Goal: Transaction & Acquisition: Purchase product/service

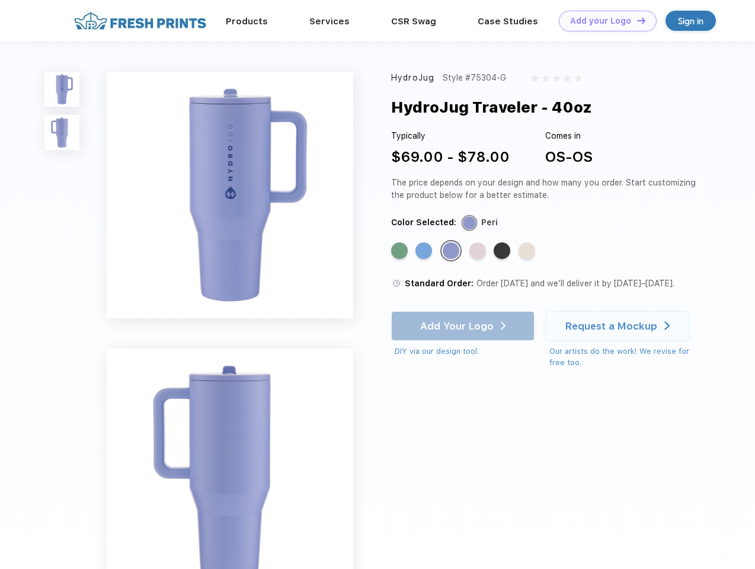
click at [603, 21] on link "Add your Logo Design Tool" at bounding box center [607, 21] width 98 height 21
click at [0, 0] on div "Design Tool" at bounding box center [0, 0] width 0 height 0
click at [635, 20] on link "Add your Logo Design Tool" at bounding box center [607, 21] width 98 height 21
click at [62, 89] on img at bounding box center [61, 89] width 35 height 35
click at [62, 133] on img at bounding box center [61, 132] width 35 height 35
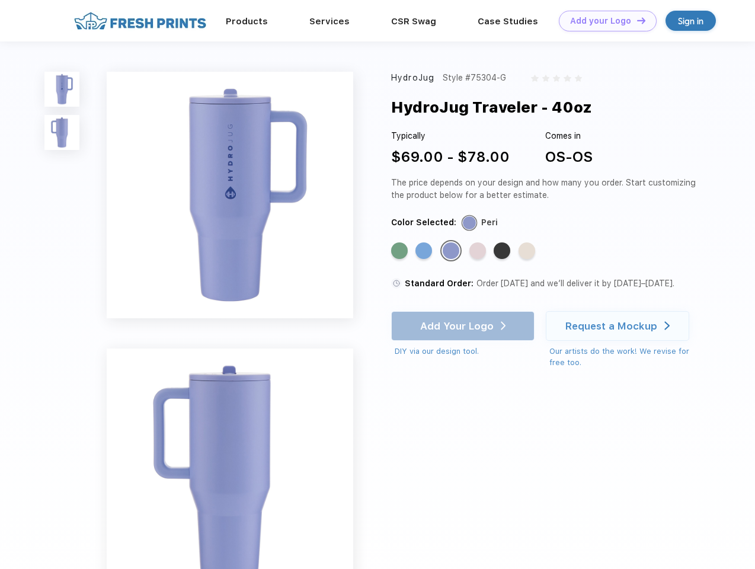
click at [400, 251] on div "Standard Color" at bounding box center [399, 250] width 17 height 17
click at [425, 251] on div "Standard Color" at bounding box center [423, 250] width 17 height 17
click at [452, 251] on div "Standard Color" at bounding box center [450, 250] width 17 height 17
click at [479, 251] on div "Standard Color" at bounding box center [477, 250] width 17 height 17
click at [503, 251] on div "Standard Color" at bounding box center [501, 250] width 17 height 17
